Goal: Ask a question

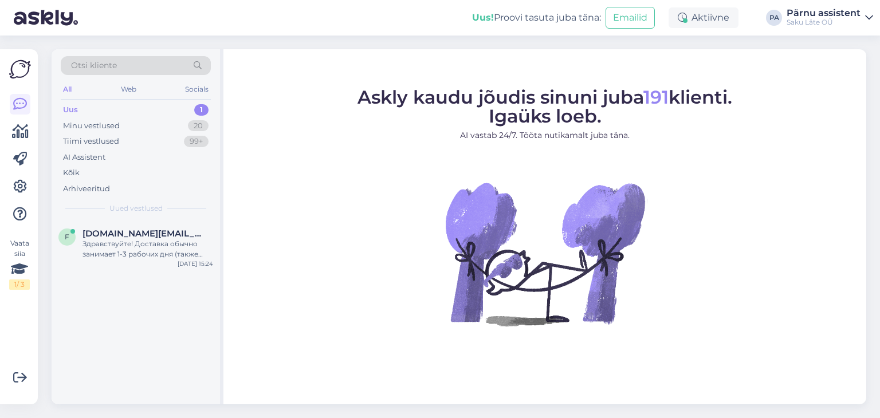
click at [125, 108] on div "Uus 1" at bounding box center [136, 110] width 150 height 16
click at [120, 235] on span "[DOMAIN_NAME][EMAIL_ADDRESS][DOMAIN_NAME]" at bounding box center [141, 233] width 119 height 10
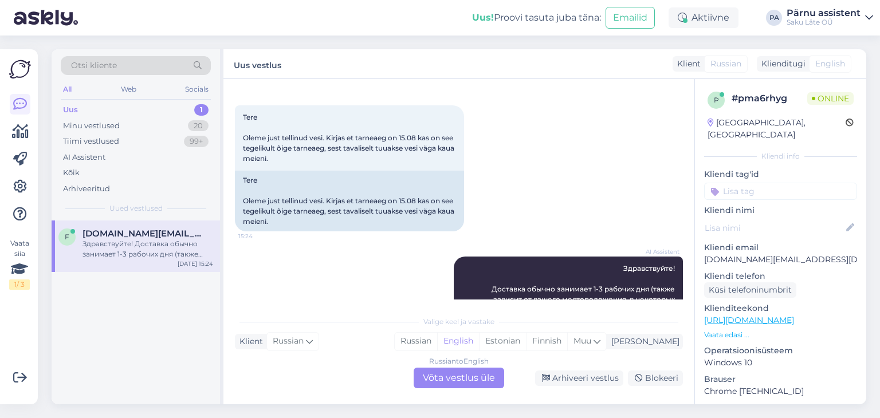
scroll to position [112, 0]
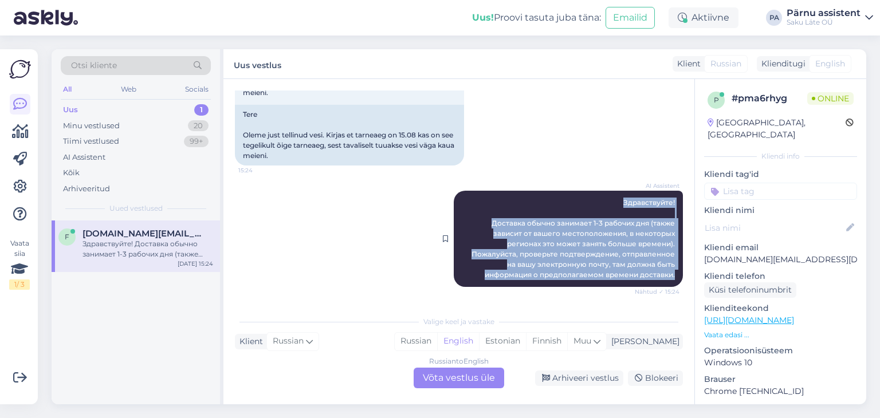
drag, startPoint x: 613, startPoint y: 200, endPoint x: 666, endPoint y: 275, distance: 92.5
click at [666, 275] on div "AI Assistent Здравствуйте! Доставка обычно занимает 1-3 рабочих дня (также зави…" at bounding box center [568, 239] width 229 height 96
copy span "Здравствуйте! Доставка обычно занимает 1-3 рабочих дня (также зависит от вашего…"
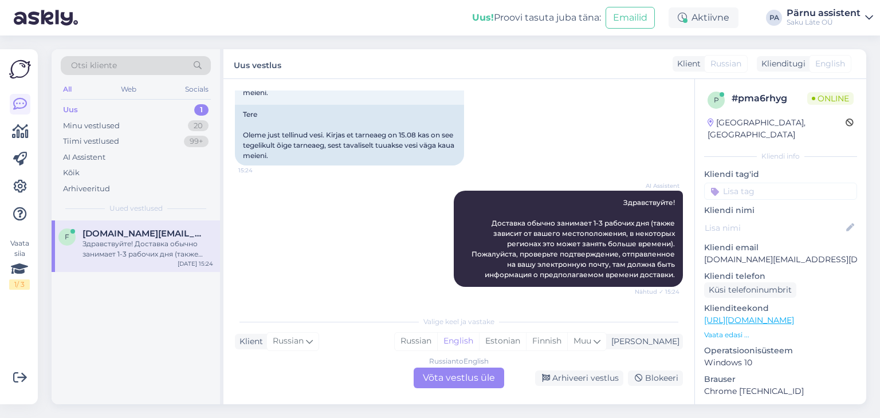
click at [458, 377] on div "Russian to English Võta vestlus üle" at bounding box center [458, 378] width 90 height 21
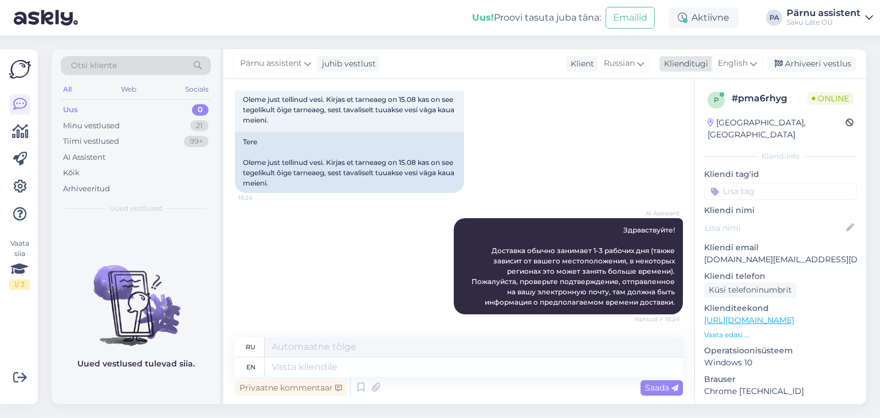
click at [739, 67] on span "English" at bounding box center [733, 63] width 30 height 13
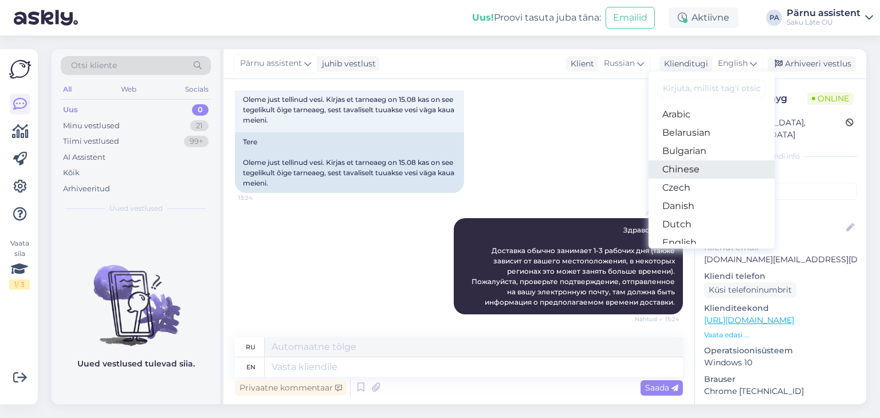
scroll to position [115, 0]
click at [692, 143] on link "Estonian" at bounding box center [711, 146] width 126 height 18
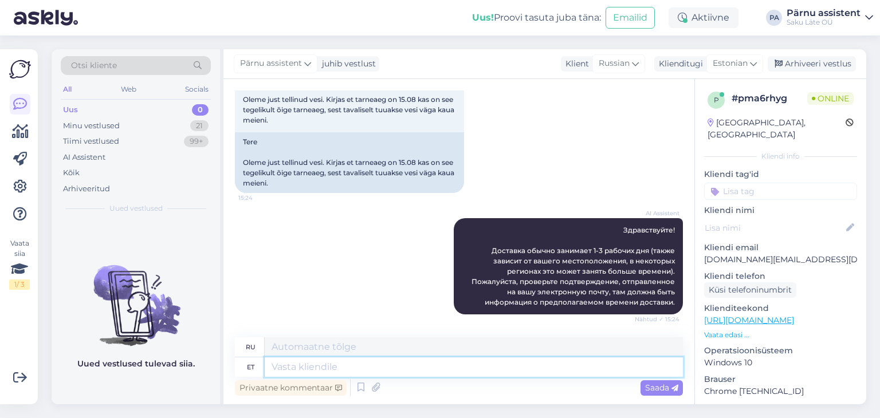
click at [307, 365] on textarea at bounding box center [474, 366] width 418 height 19
type textarea "Tere"
type textarea "Привет"
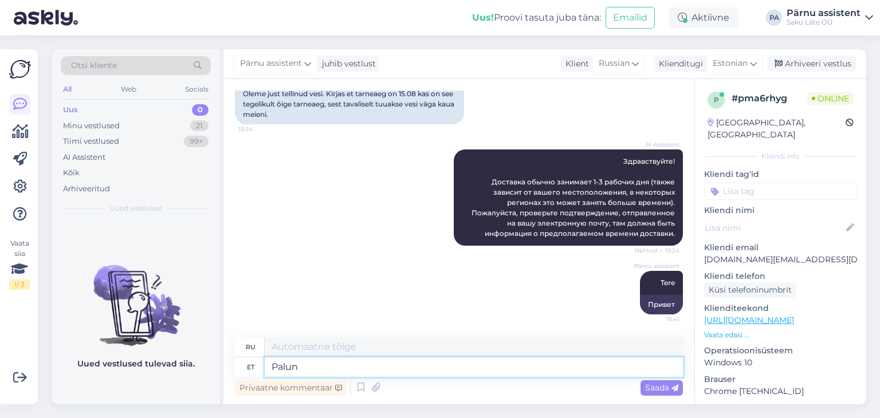
type textarea "Palun"
type textarea "Пожалуйста"
type textarea "Palun öelg"
type textarea "Пожалуйста, скажите мне."
type textarea "Palun öelge lepingu n"
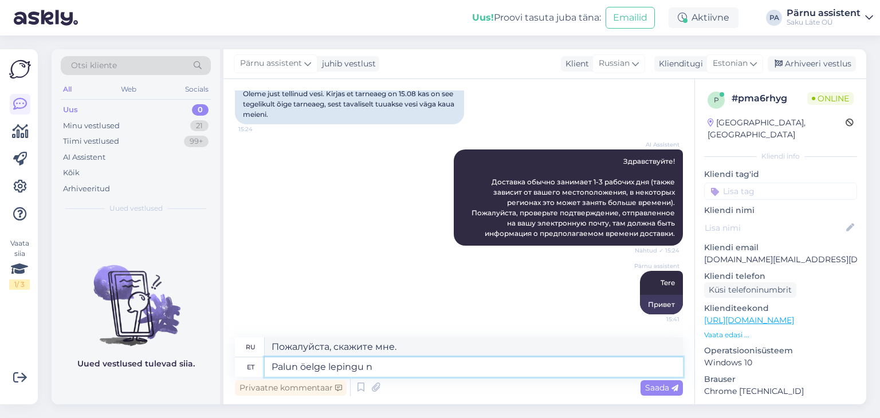
type textarea "Пожалуйста, ознакомьте меня с контрактом."
type textarea "Palun öelge lepingu number"
type textarea "Пожалуйста, укажите номер договора."
type textarea "Palun öelge lepingu number või et"
type textarea "Пожалуйста, укажите номер договора или"
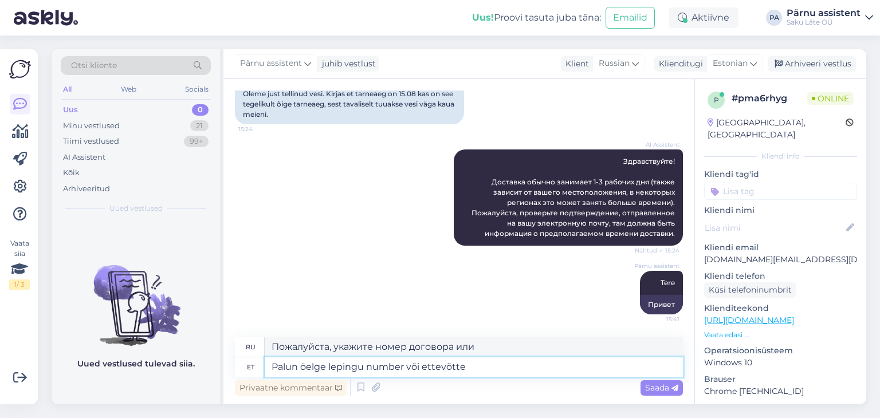
type textarea "Palun öelge lepingu number või ettevõtte"
type textarea "Пожалуйста, укажите номер договора или название компании."
type textarea "Palun öelge lepingu number või ettevõtte kelle nimel leping on"
type textarea "Пожалуйста, укажите номер договора или компанию, от имени которой подписан дого…"
type textarea "Palun öelge lepingu number või ettevõtte kelle nimel leping on"
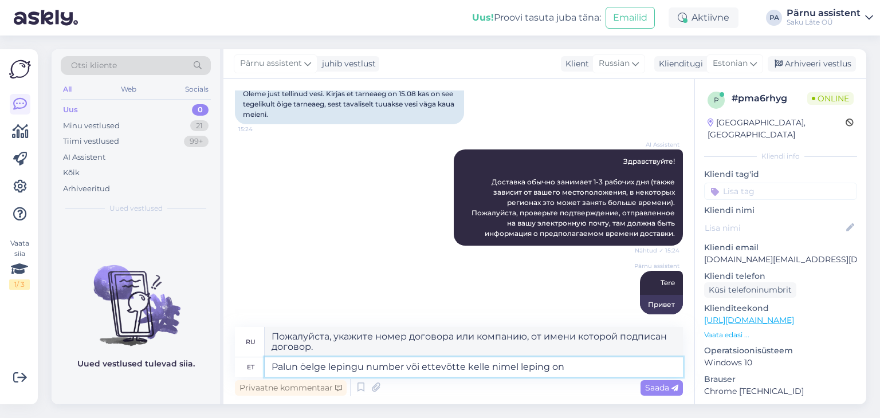
type textarea "Укажите, пожалуйста, номер договора или название компании, на имя которой заклю…"
type textarea "Palun öelge lepingu number või ettevõtte kelle nimel leping on ?"
type textarea "Сообщите мне, пожалуйста, номер договора или название компании, на имя которой …"
type textarea "Palun öelge lepingu number või ettevõtte kelle nimel leping on ?"
click at [678, 388] on div "Saada" at bounding box center [661, 387] width 42 height 15
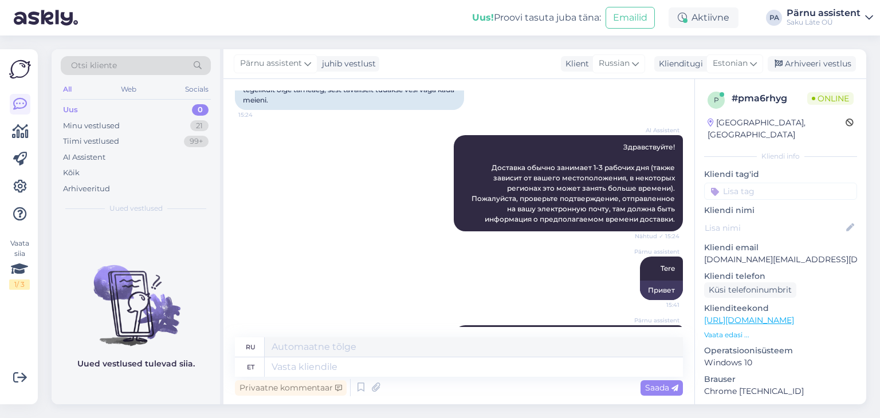
scroll to position [242, 0]
